Goal: Transaction & Acquisition: Purchase product/service

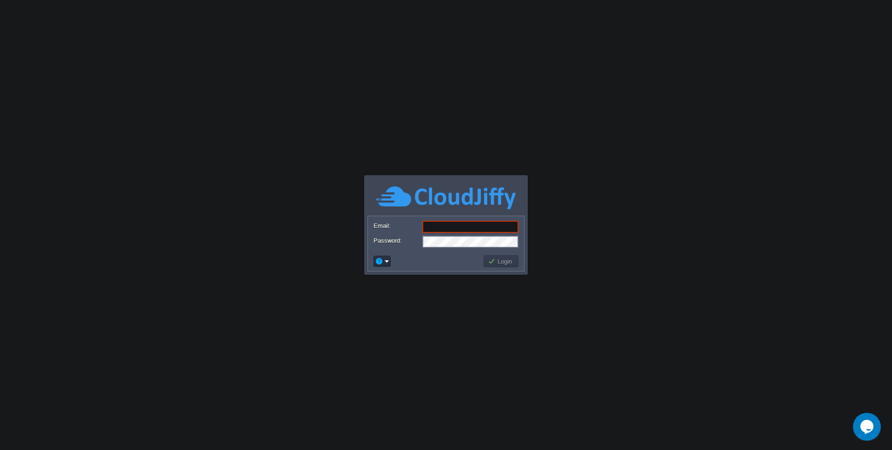
paste input "[EMAIL_ADDRESS][DOMAIN_NAME]"
type input "[EMAIL_ADDRESS][DOMAIN_NAME]"
click at [505, 263] on button "Login" at bounding box center [501, 261] width 27 height 8
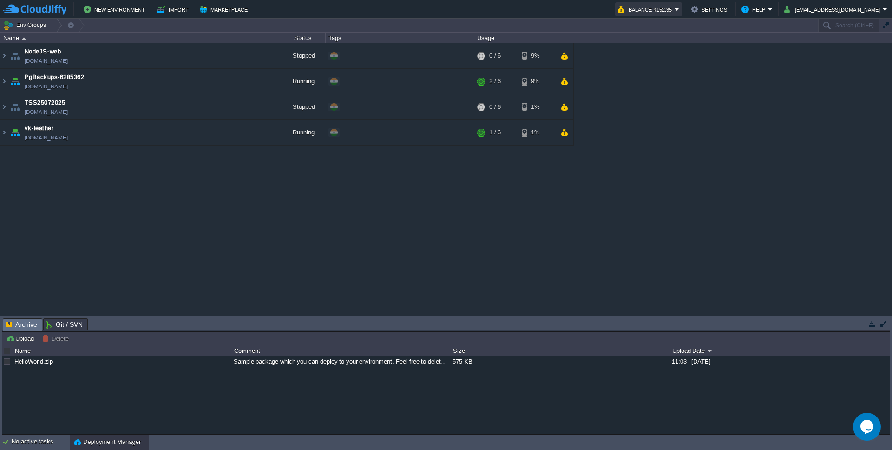
click at [675, 9] on button "Balance ₹152.35" at bounding box center [646, 9] width 57 height 11
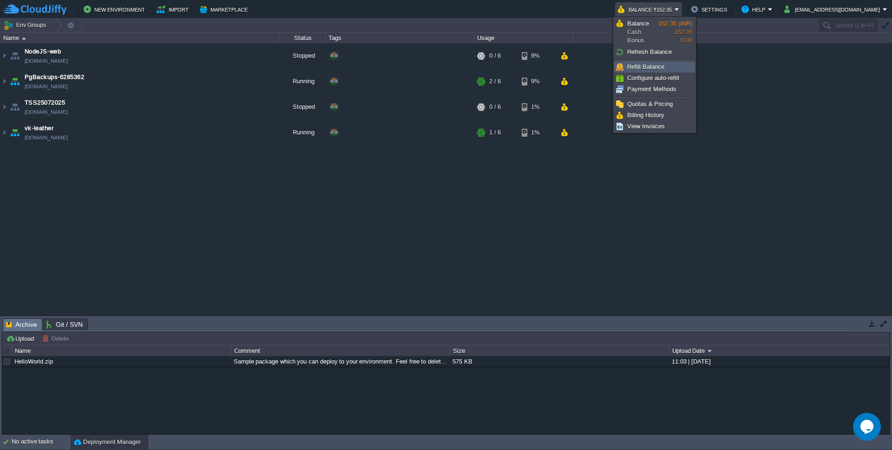
click at [655, 64] on span "Refill Balance" at bounding box center [645, 66] width 37 height 7
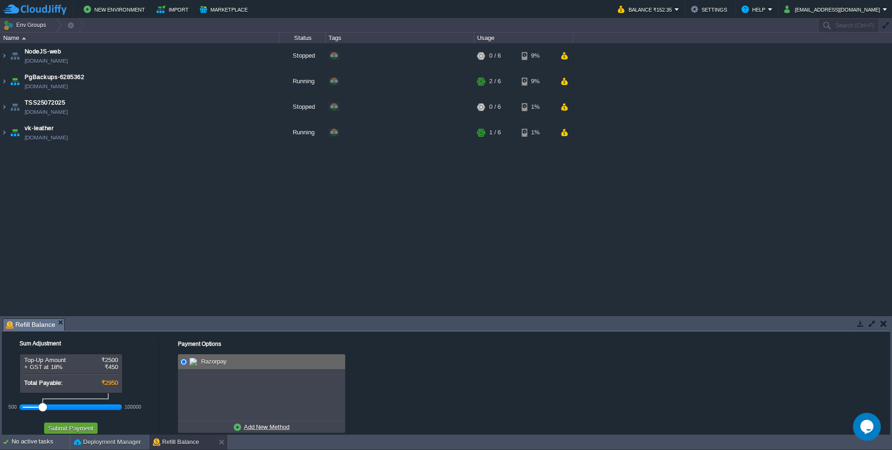
click at [273, 428] on u "Add New Method" at bounding box center [267, 426] width 46 height 7
radio input "true"
click at [185, 361] on input "radio" at bounding box center [184, 362] width 6 height 6
drag, startPoint x: 44, startPoint y: 408, endPoint x: 25, endPoint y: 409, distance: 18.6
click at [25, 409] on div at bounding box center [27, 407] width 8 height 8
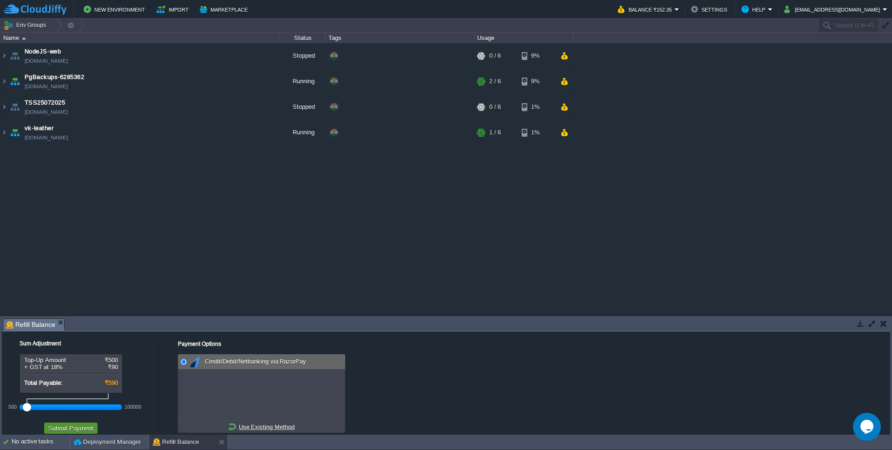
click at [82, 431] on button "Submit Payment" at bounding box center [71, 428] width 51 height 8
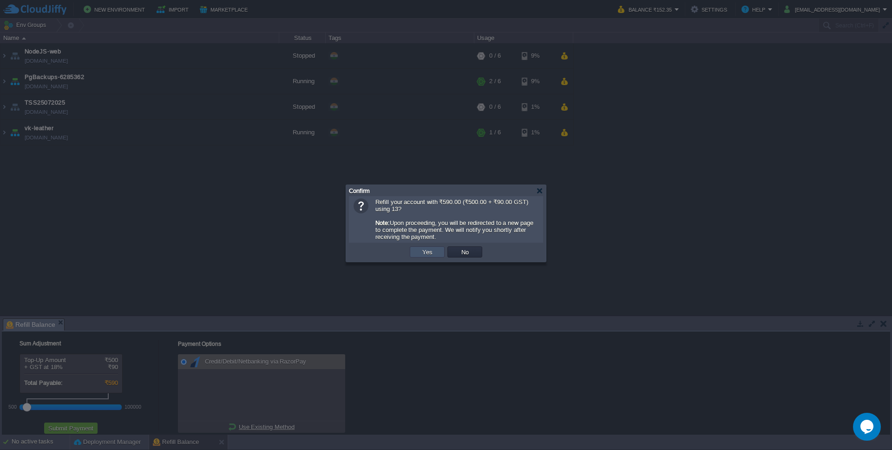
click at [425, 254] on button "Yes" at bounding box center [428, 252] width 16 height 8
